Goal: Find specific page/section: Find specific page/section

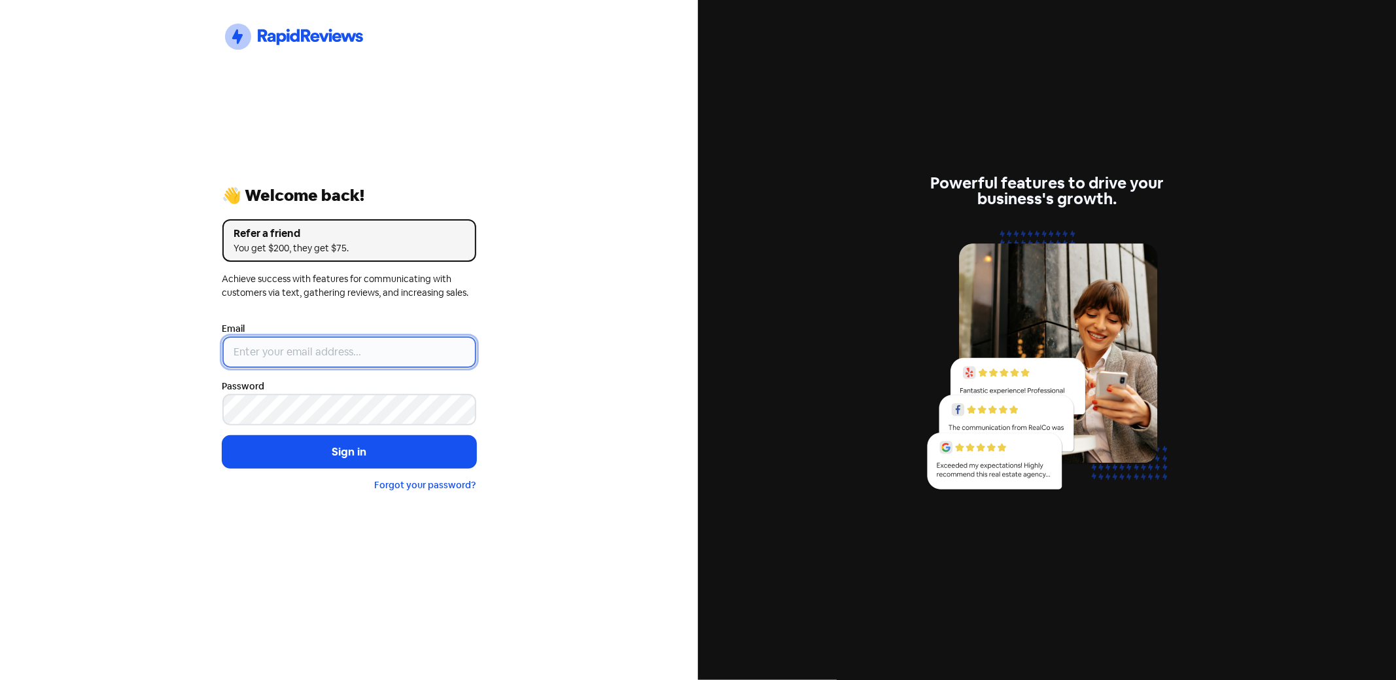
type input "[PERSON_NAME][EMAIL_ADDRESS][DOMAIN_NAME]"
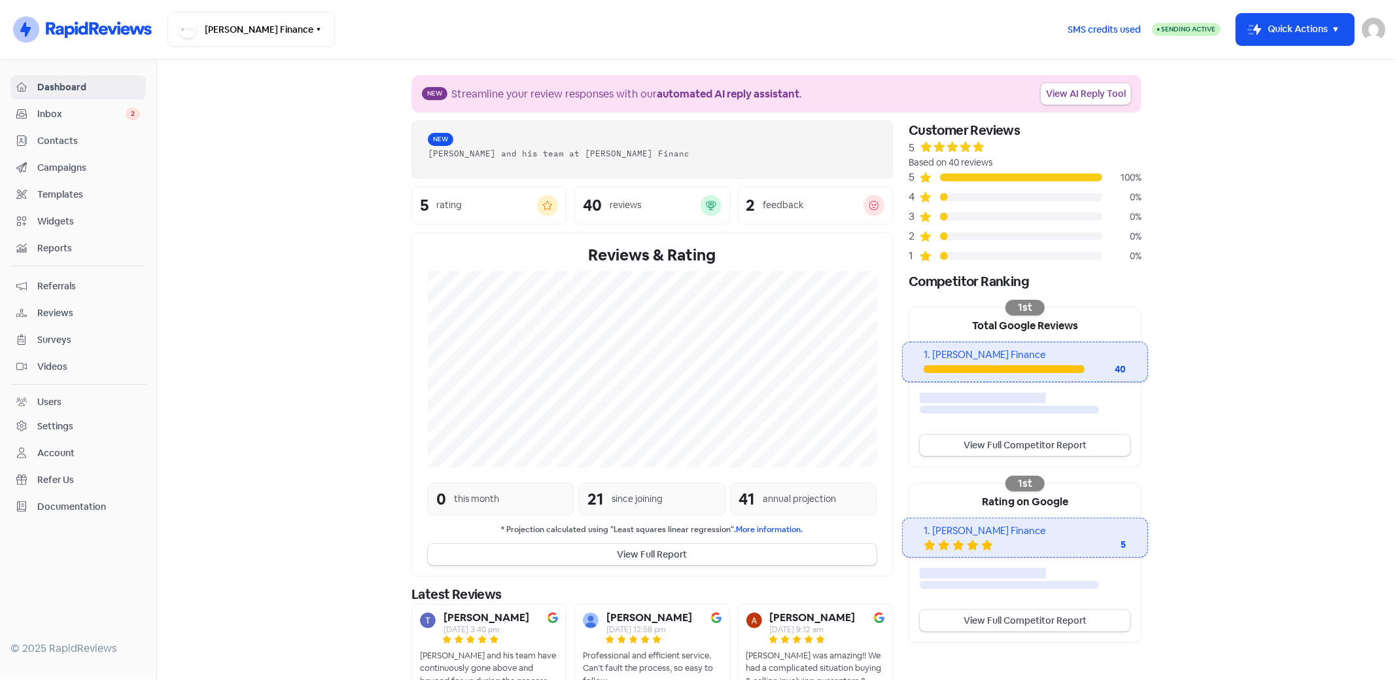
click at [45, 137] on span "Contacts" at bounding box center [88, 141] width 103 height 14
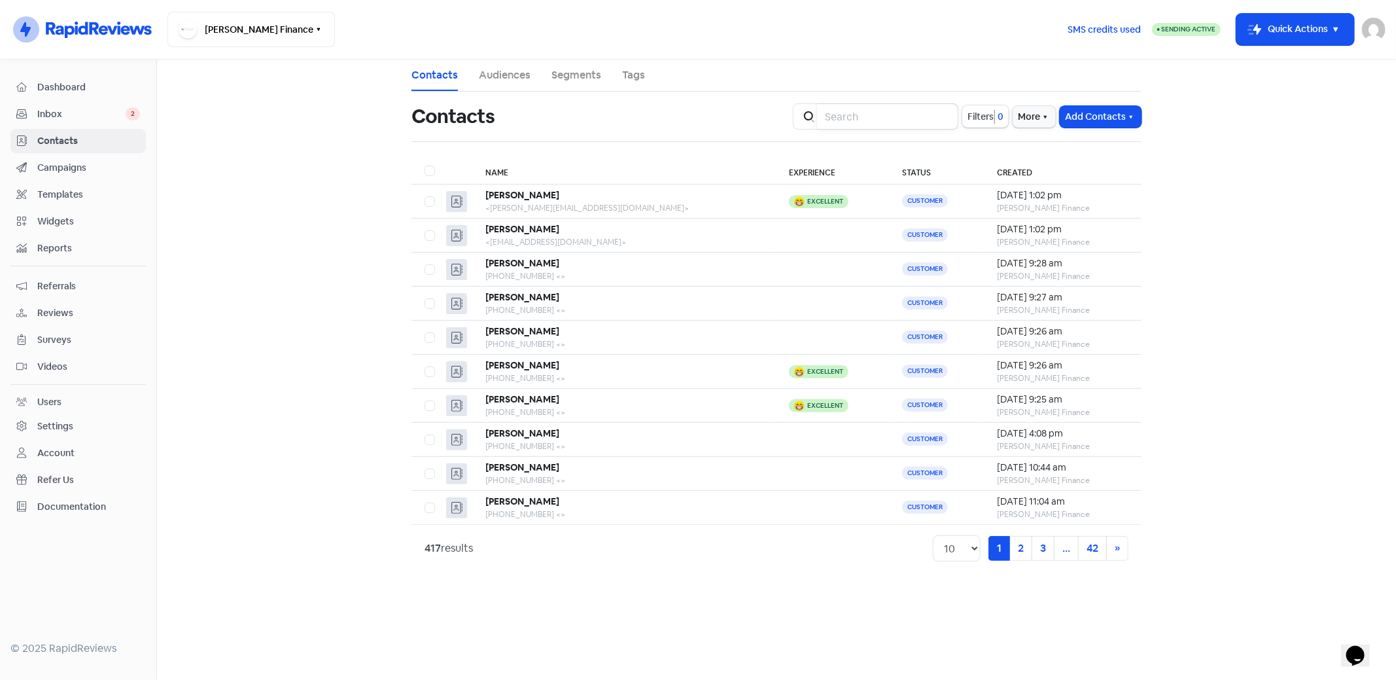
click at [856, 109] on input "search" at bounding box center [887, 116] width 141 height 26
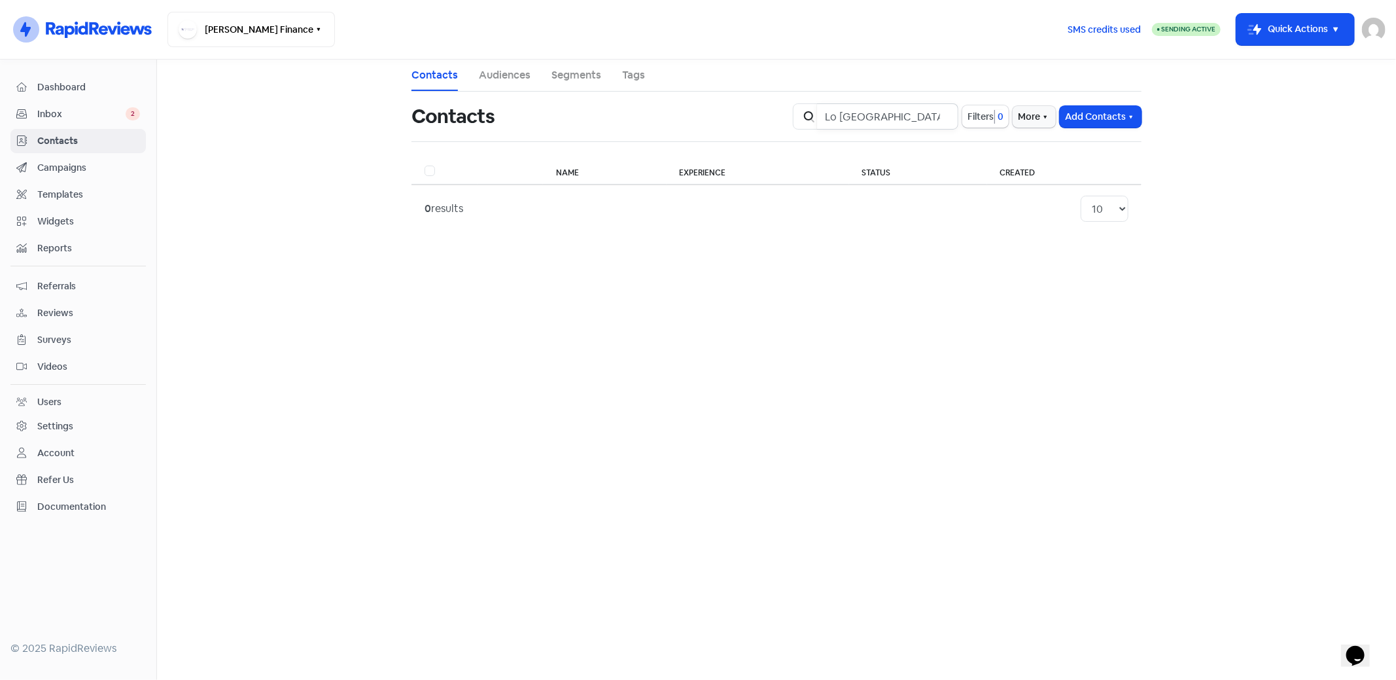
type input "Lo [GEOGRAPHIC_DATA]"
click at [62, 140] on span "Contacts" at bounding box center [88, 141] width 103 height 14
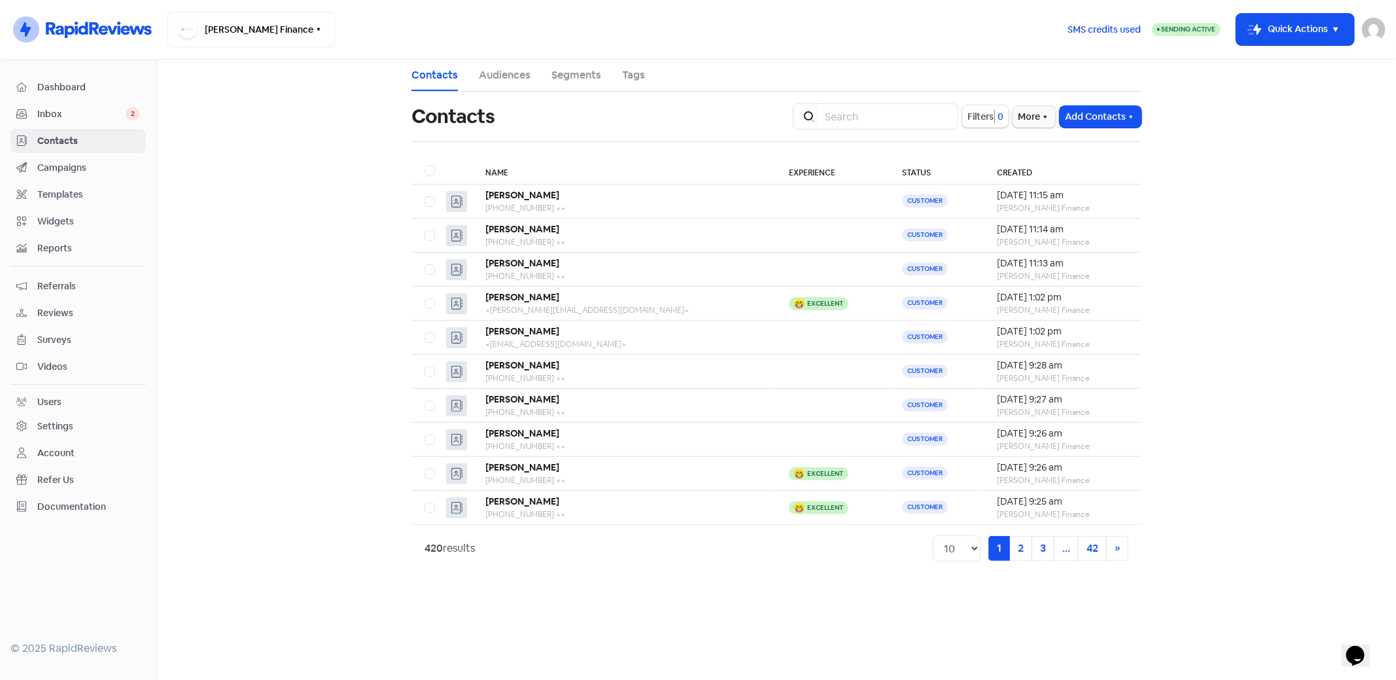
click at [1374, 28] on img at bounding box center [1374, 30] width 24 height 24
click at [1298, 122] on link "Sign out" at bounding box center [1270, 119] width 229 height 21
